Goal: Information Seeking & Learning: Check status

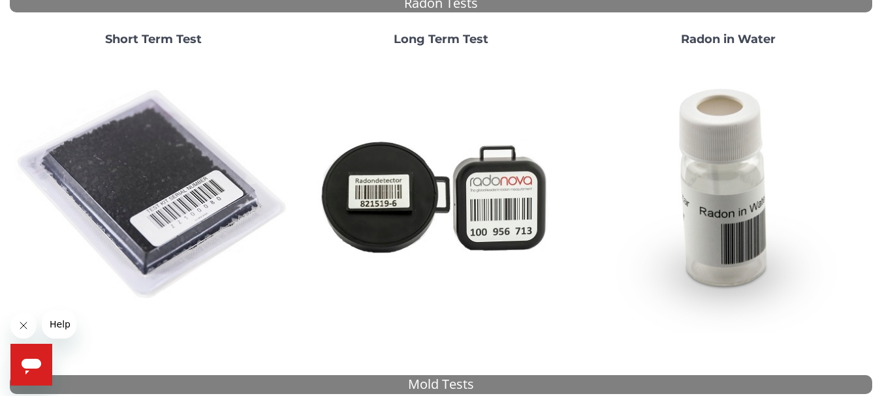
scroll to position [131, 0]
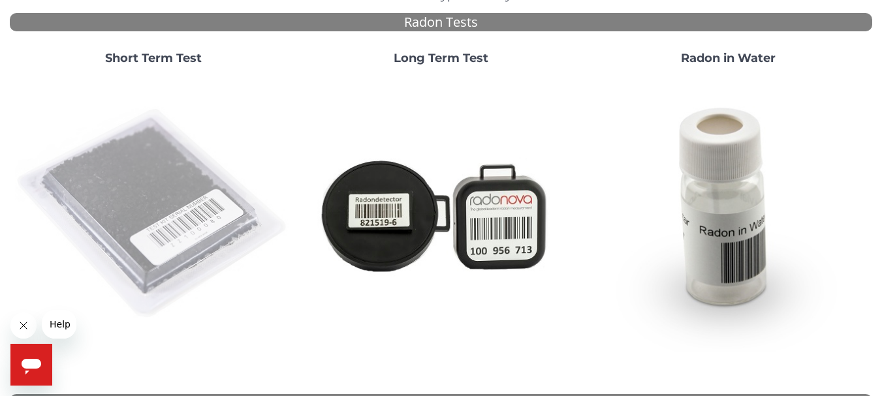
click at [166, 216] on img at bounding box center [153, 214] width 277 height 277
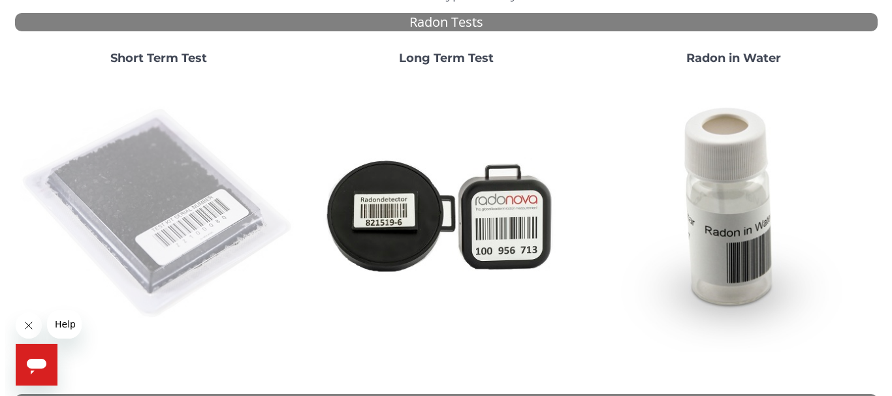
scroll to position [0, 0]
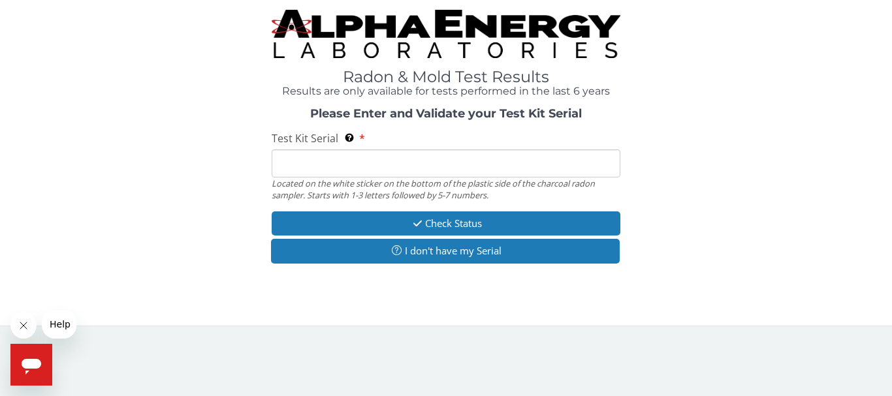
click at [166, 216] on div "Radon & Mold Test Results Results are only available for tests performed in the…" at bounding box center [446, 158] width 872 height 296
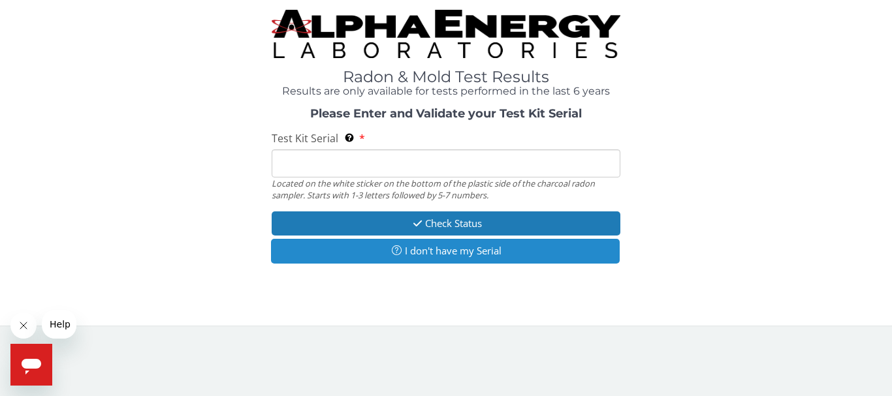
click at [471, 253] on button "I don't have my Serial" at bounding box center [445, 251] width 349 height 24
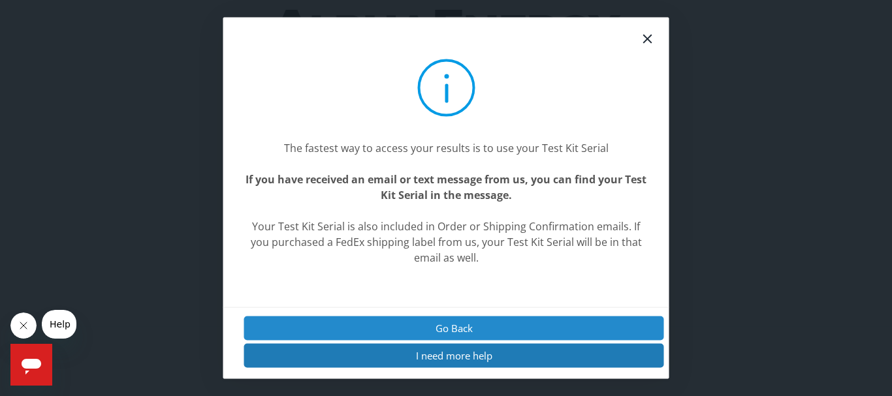
click at [461, 321] on button "Go Back" at bounding box center [454, 328] width 420 height 24
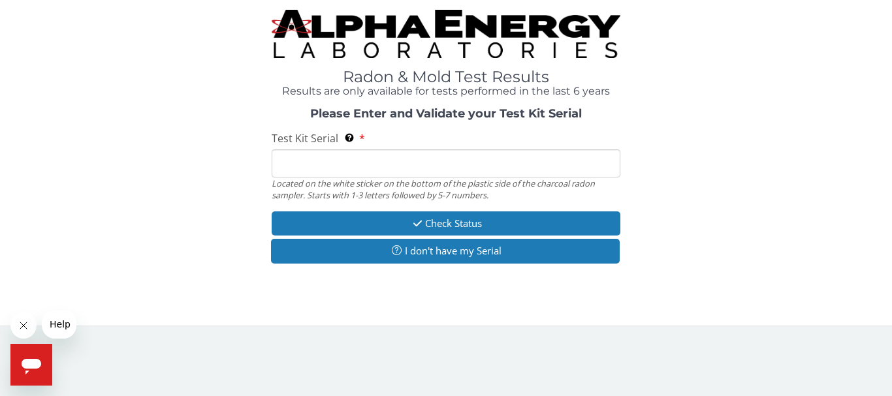
click at [366, 159] on input "Test Kit Serial Located on the white sticker on the bottom of the plastic side …" at bounding box center [446, 164] width 349 height 28
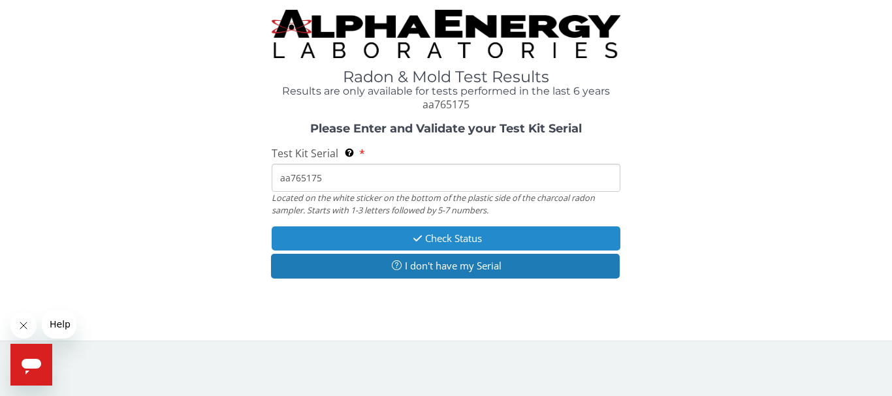
click at [447, 237] on button "Check Status" at bounding box center [446, 239] width 349 height 24
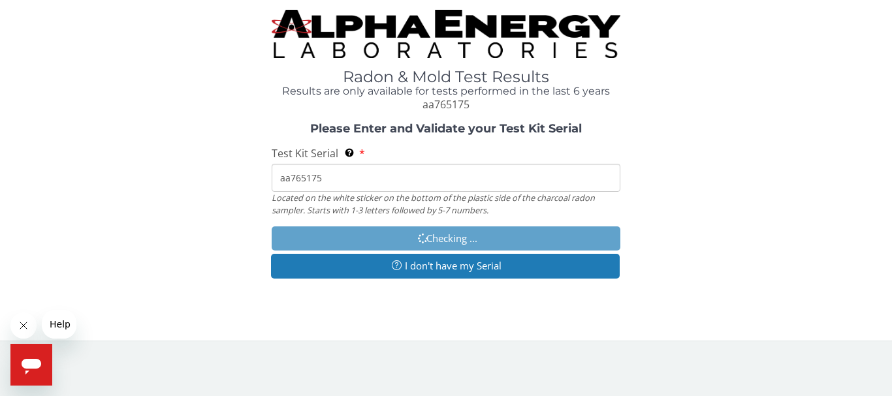
type input "AA765175"
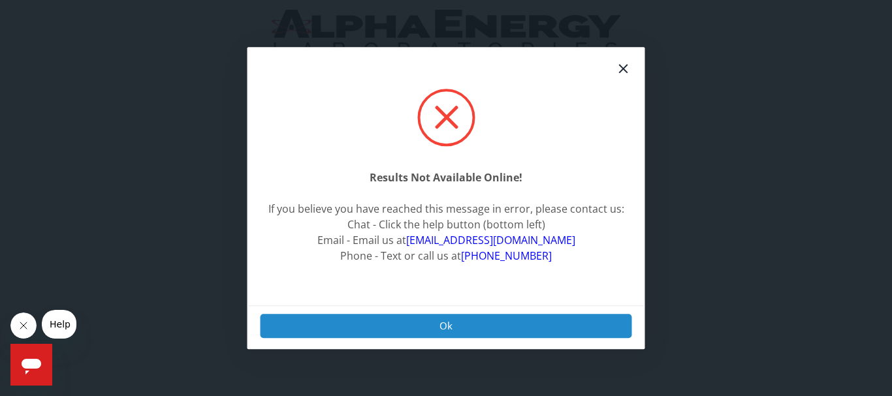
click at [458, 322] on button "Ok" at bounding box center [447, 326] width 372 height 24
